Goal: Check status: Check status

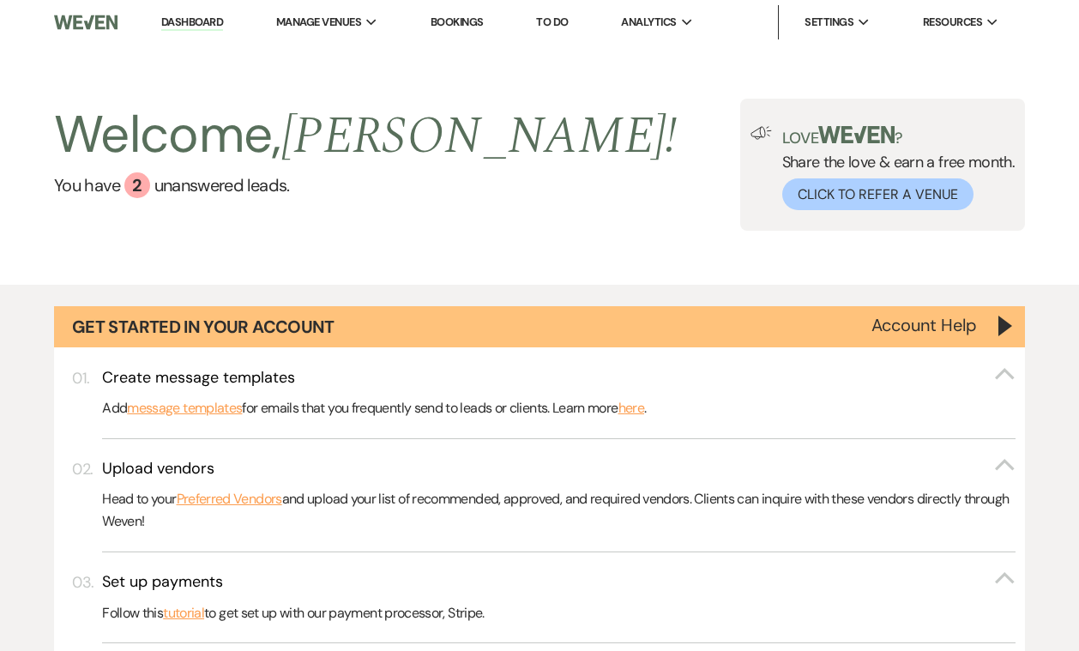
click at [454, 26] on link "Bookings" at bounding box center [456, 22] width 53 height 15
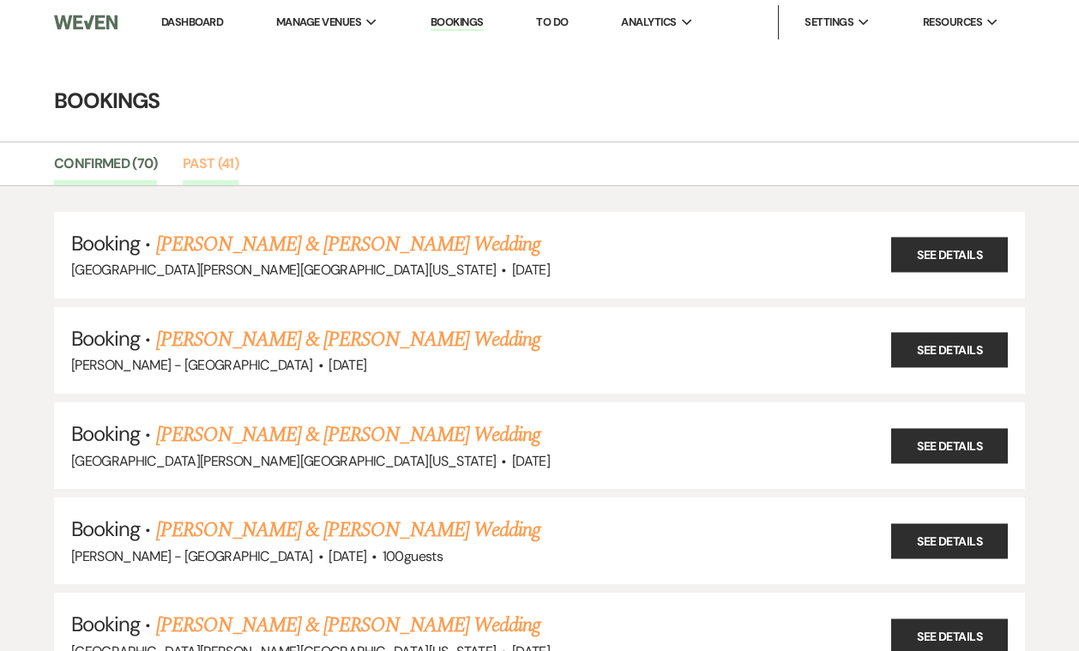
click at [221, 167] on link "Past (41)" at bounding box center [211, 169] width 56 height 33
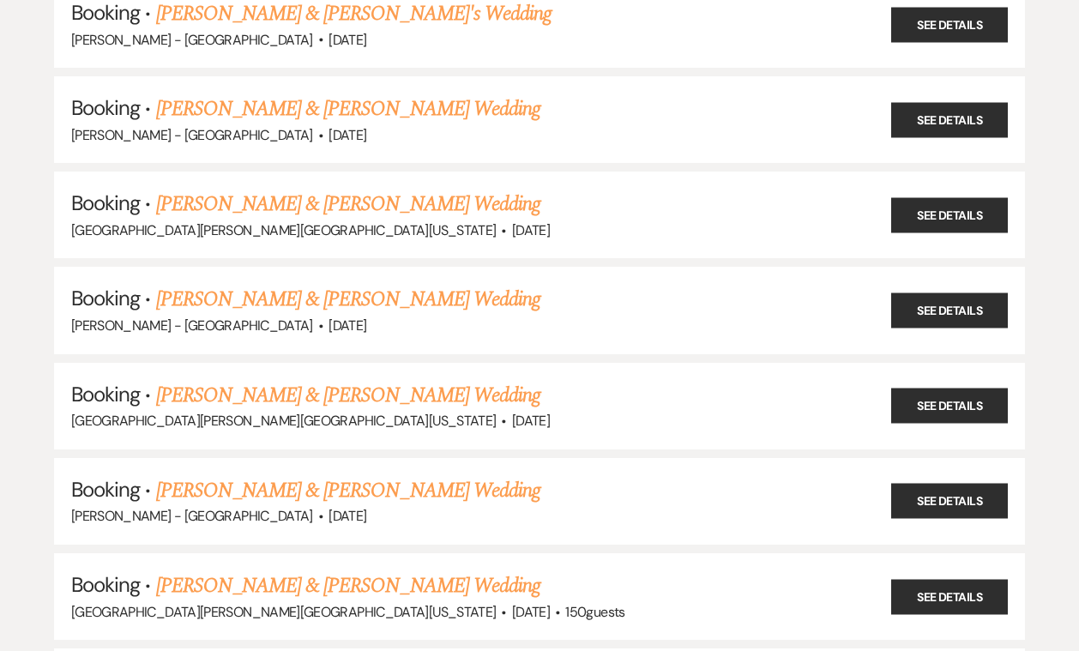
scroll to position [2420, 0]
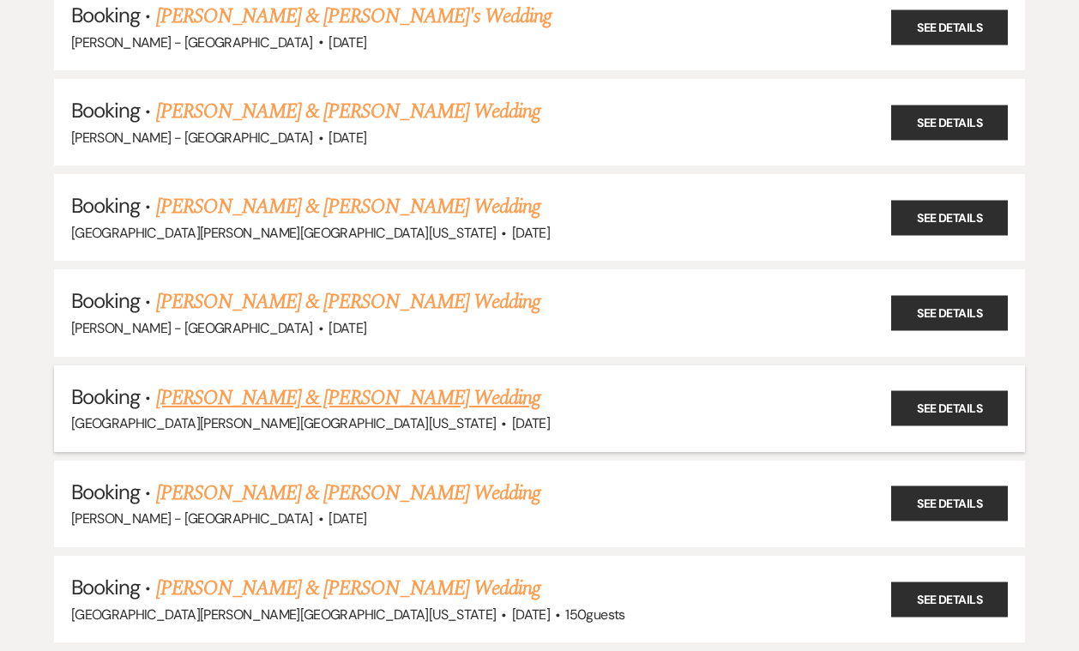
click at [355, 382] on link "[PERSON_NAME] & [PERSON_NAME] Wedding" at bounding box center [348, 397] width 384 height 31
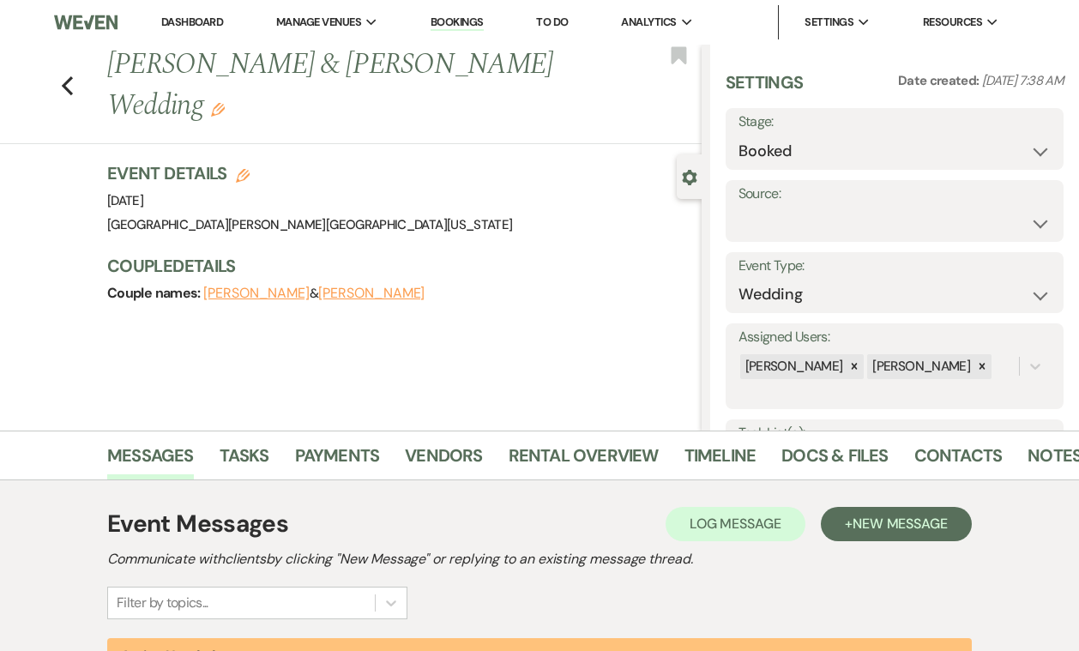
click at [429, 427] on div "Previous [PERSON_NAME] & [PERSON_NAME] Wedding Edit Bookmark Gear Settings Sett…" at bounding box center [350, 238] width 701 height 386
click at [429, 444] on link "Vendors" at bounding box center [443, 461] width 77 height 38
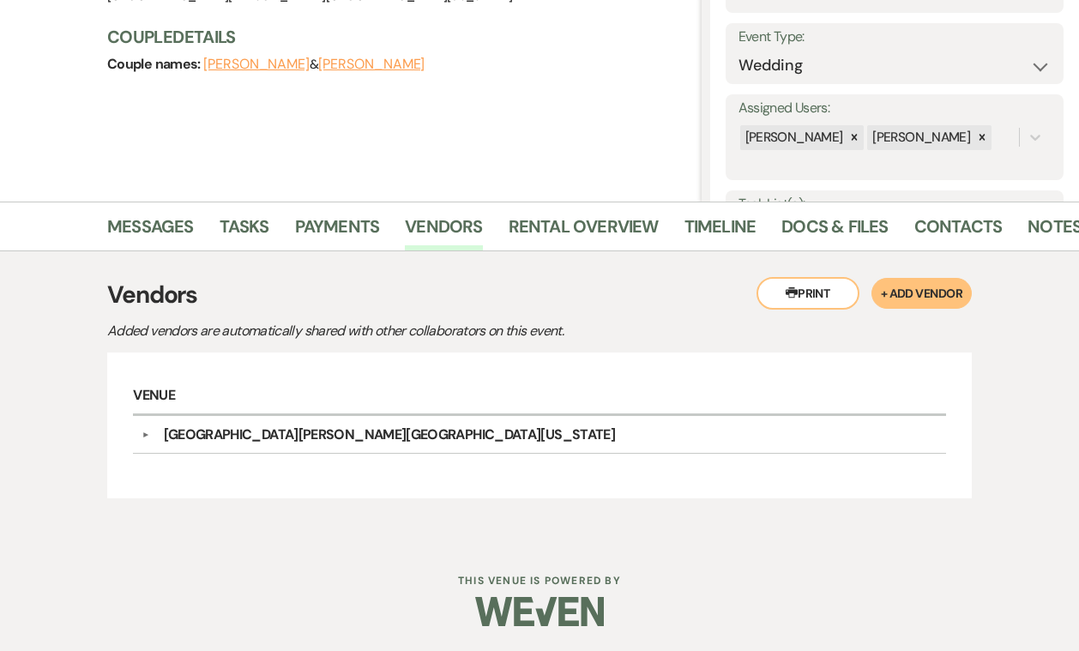
scroll to position [228, 0]
